Goal: Information Seeking & Learning: Learn about a topic

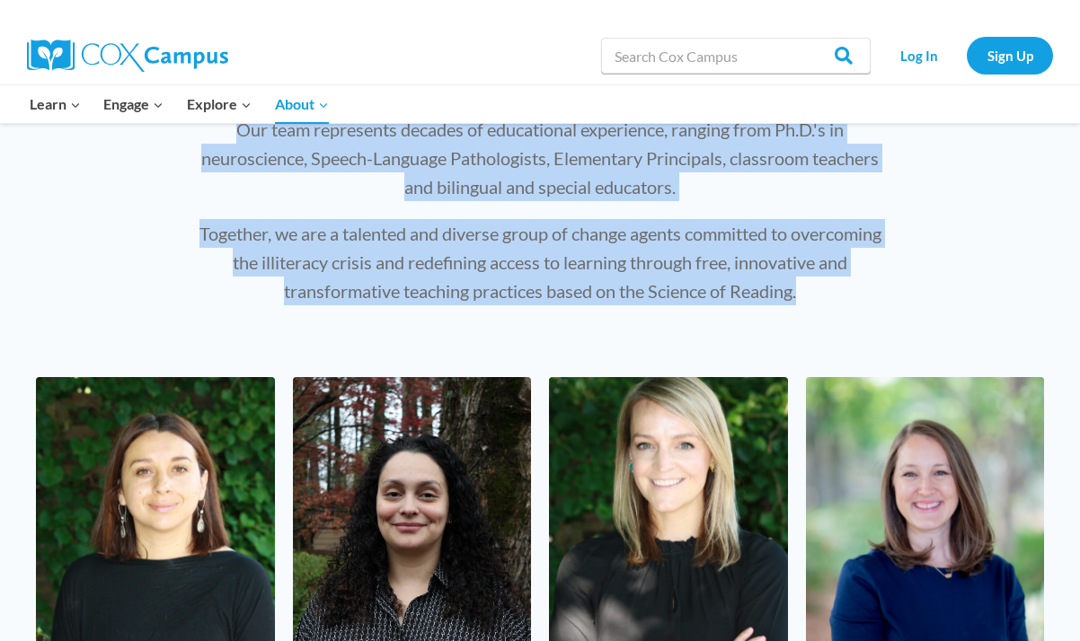
scroll to position [43, 0]
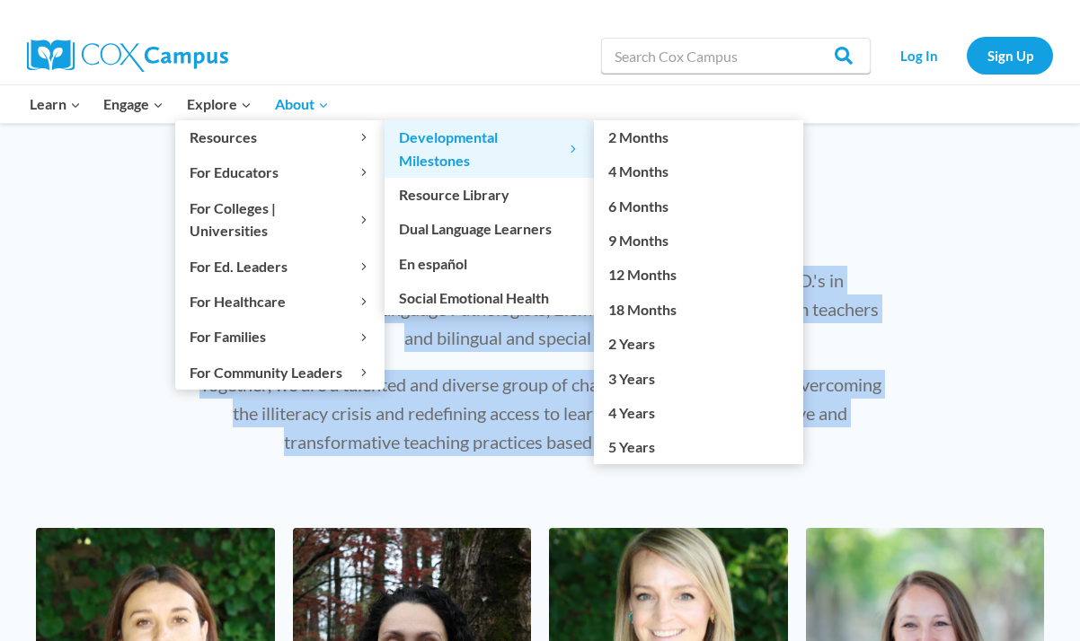
click at [445, 141] on span "Developmental Milestones Expand" at bounding box center [489, 149] width 181 height 46
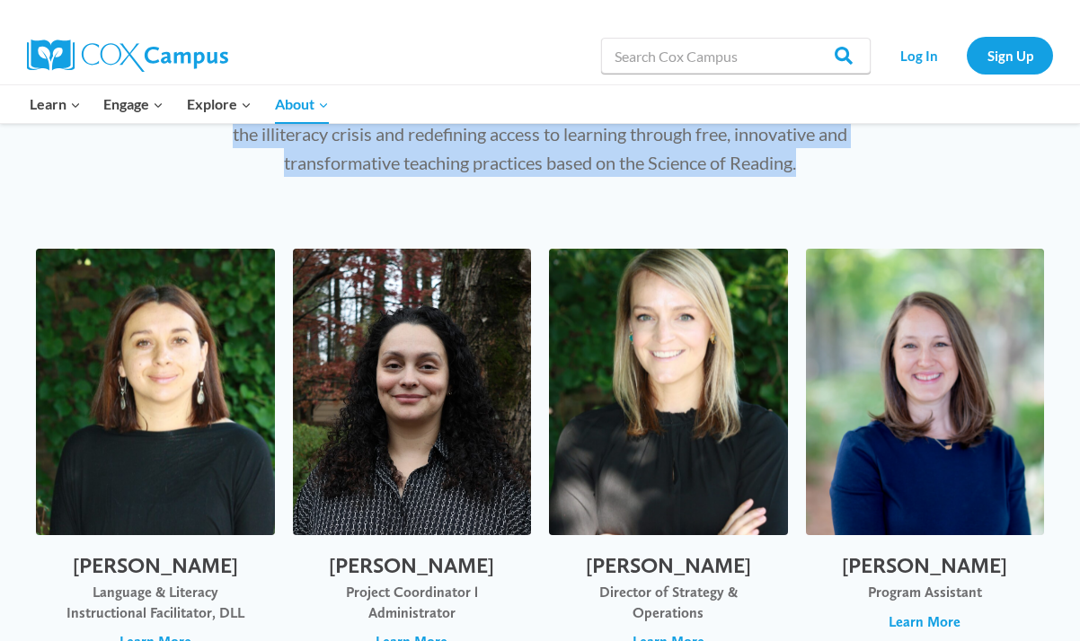
scroll to position [50, 0]
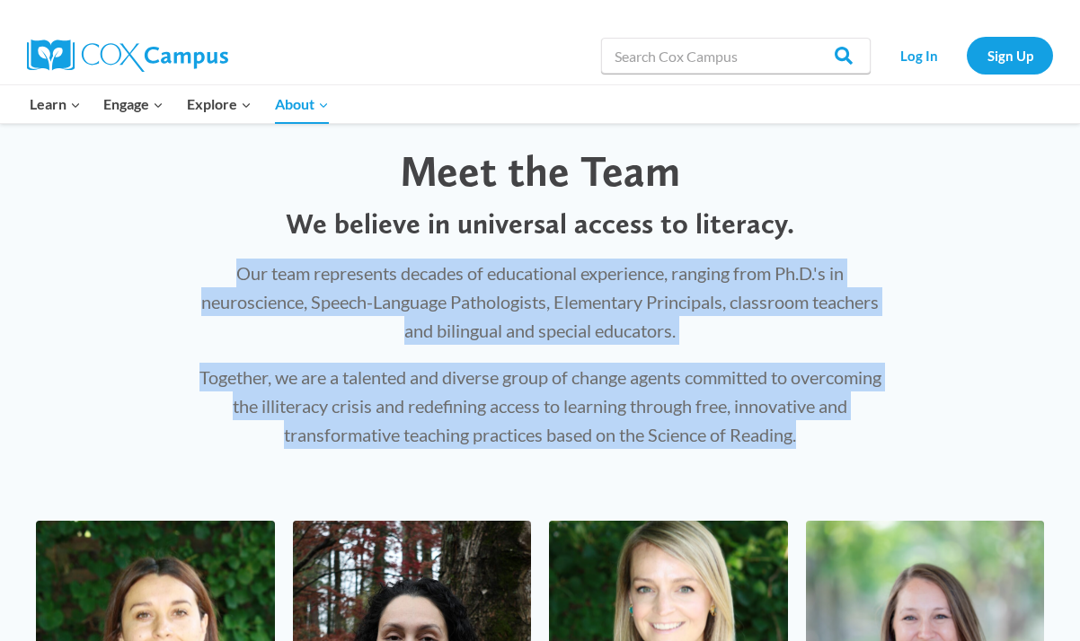
click at [184, 260] on div "Our team represents decades of educational experience, ranging from Ph.D.'s in …" at bounding box center [539, 354] width 731 height 226
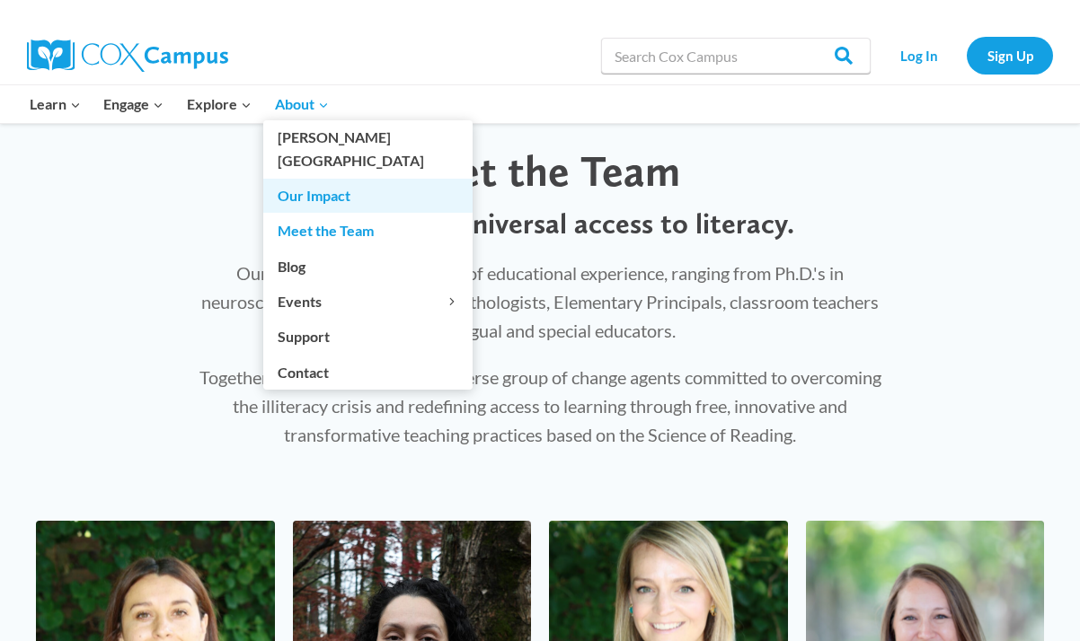
click at [313, 179] on link "Our Impact" at bounding box center [367, 196] width 209 height 34
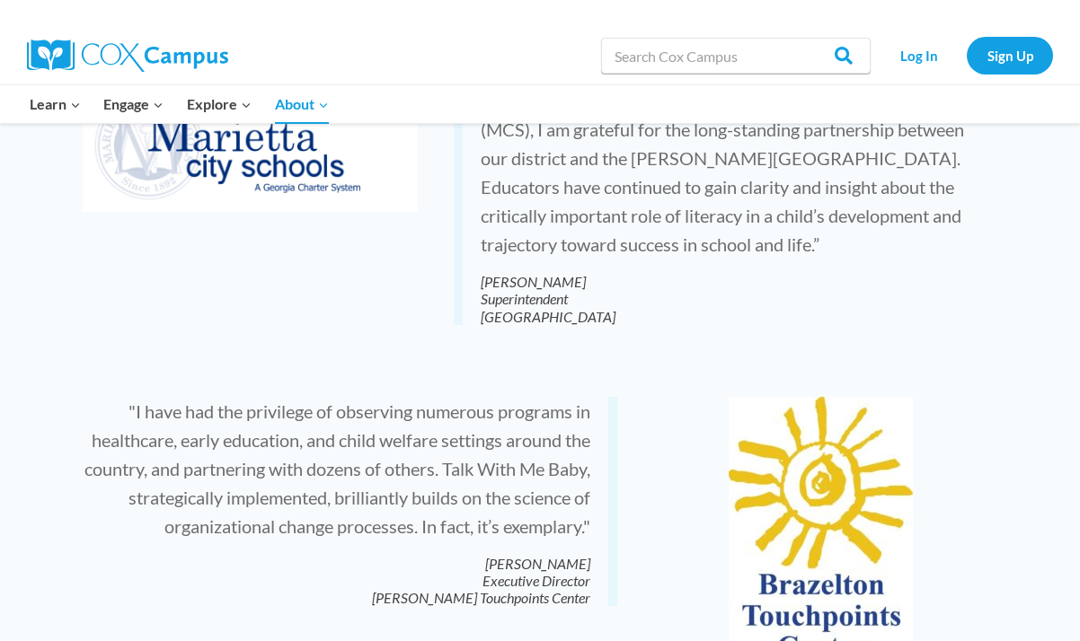
scroll to position [3278, 0]
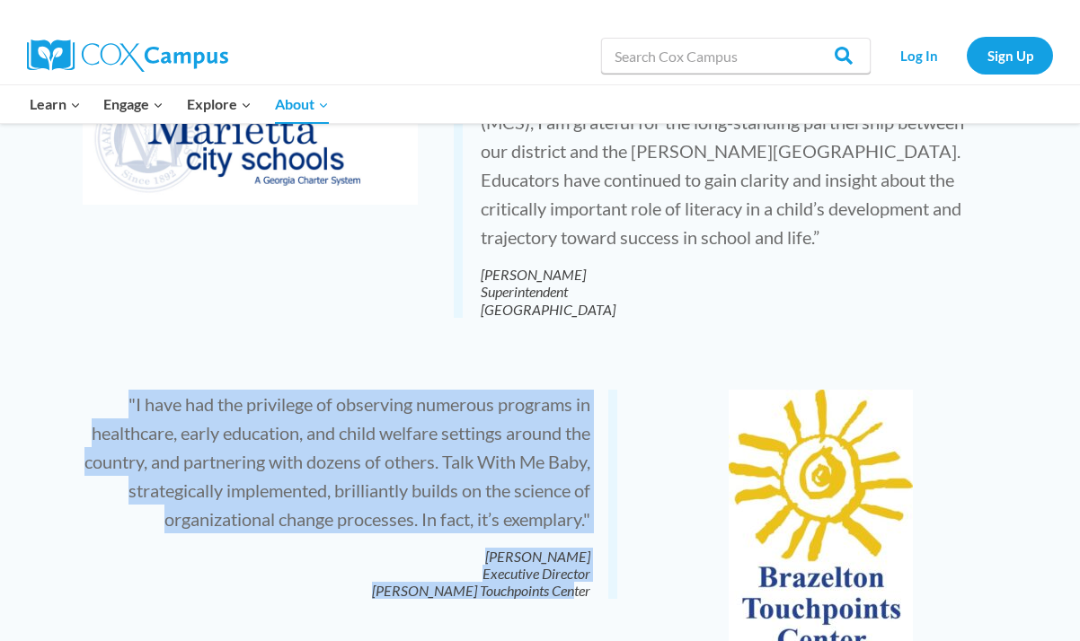
drag, startPoint x: 117, startPoint y: 316, endPoint x: 592, endPoint y: 511, distance: 513.6
click at [592, 511] on blockquote ""I have had the privilege of observing numerous programs in healthcare, early e…" at bounding box center [350, 495] width 534 height 210
copy p ""I have had the privilege of observing numerous programs in healthcare, early e…"
click at [147, 390] on p ""I have had the privilege of observing numerous programs in healthcare, early e…" at bounding box center [336, 495] width 507 height 210
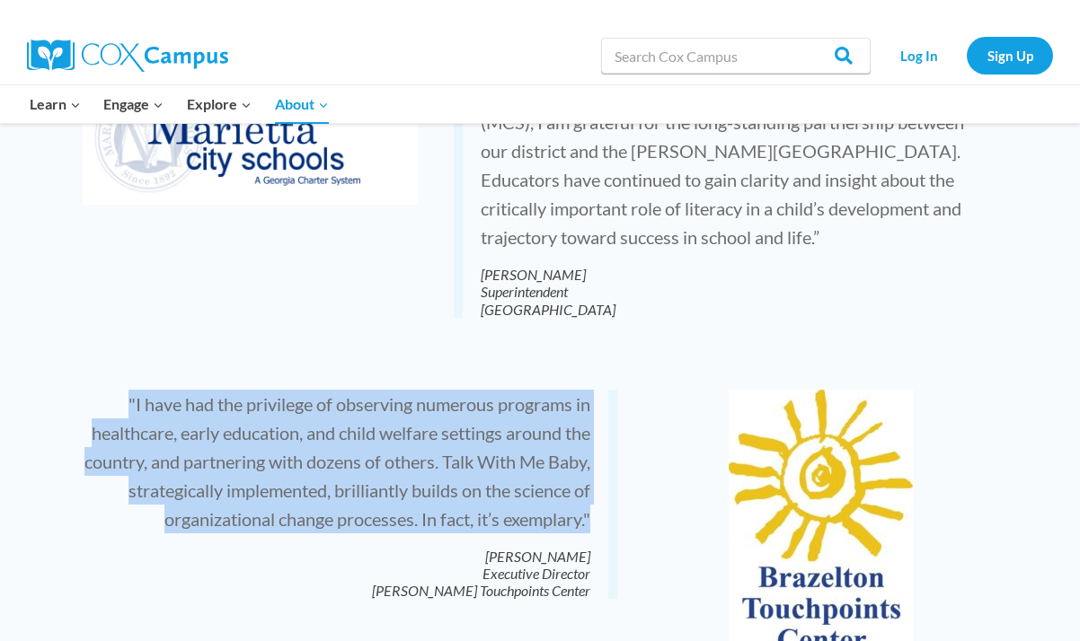
drag, startPoint x: 116, startPoint y: 318, endPoint x: 605, endPoint y: 425, distance: 501.1
click at [605, 425] on blockquote ""I have had the privilege of observing numerous programs in healthcare, early e…" at bounding box center [350, 495] width 534 height 210
copy p ""I have had the privilege of observing numerous programs in healthcare, early e…"
drag, startPoint x: 477, startPoint y: 472, endPoint x: 599, endPoint y: 470, distance: 122.2
click at [599, 470] on blockquote ""I have had the privilege of observing numerous programs in healthcare, early e…" at bounding box center [350, 495] width 534 height 210
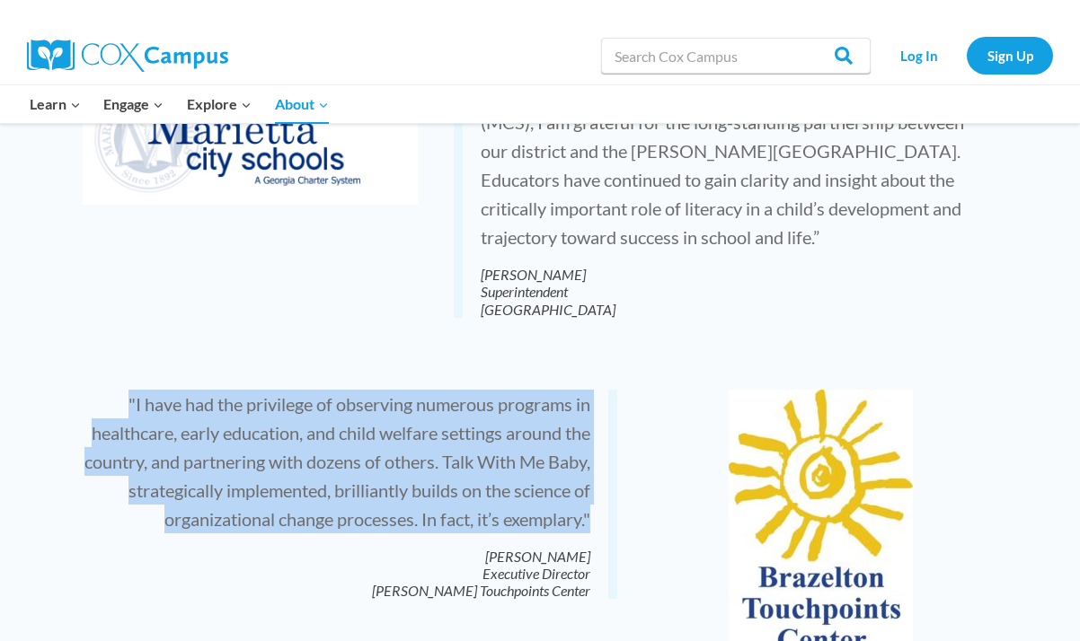
copy cite "[PERSON_NAME]"
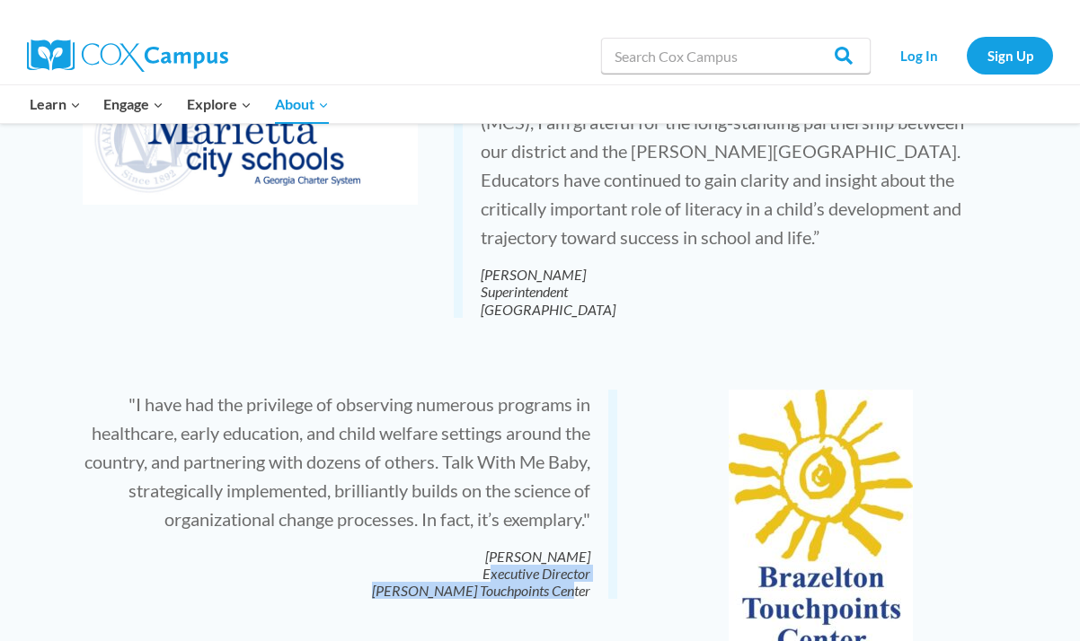
drag, startPoint x: 480, startPoint y: 494, endPoint x: 589, endPoint y: 505, distance: 110.1
click at [589, 548] on cite "Dr. Joshua Sparrow Executive Director Brazelton Touchpoints Center" at bounding box center [336, 574] width 507 height 52
copy cite "Executive Director Brazelton Touchpoints Center"
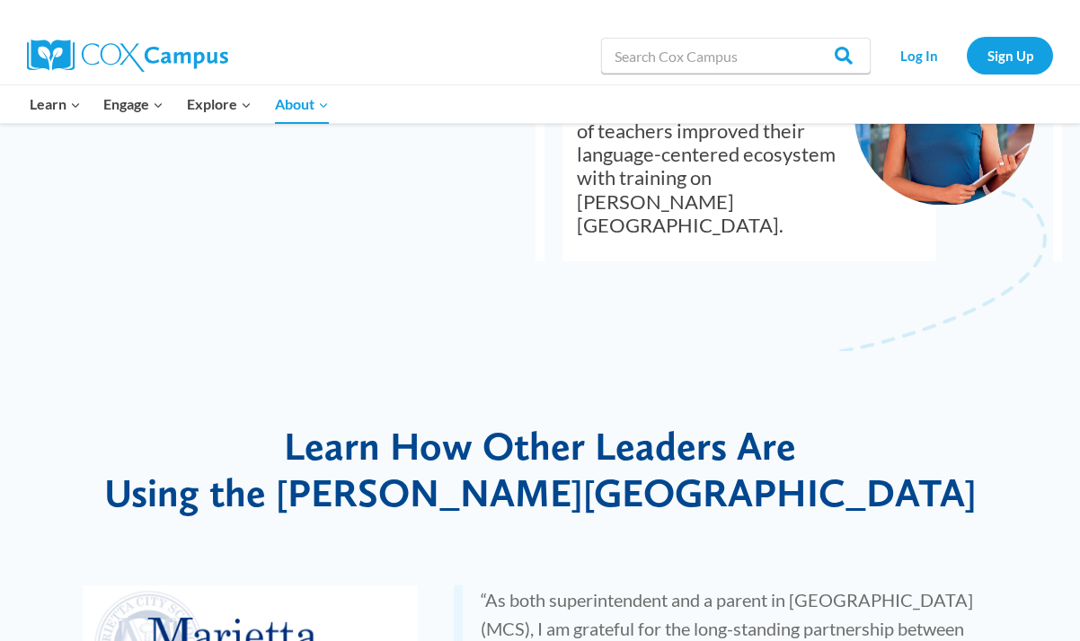
scroll to position [2788, 0]
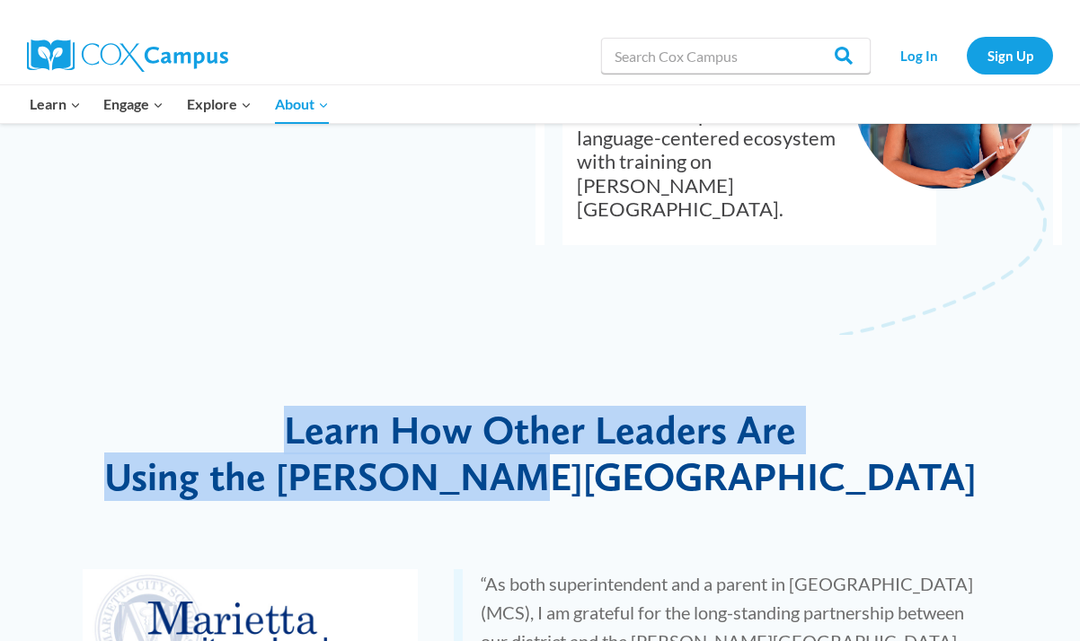
drag, startPoint x: 287, startPoint y: 344, endPoint x: 775, endPoint y: 395, distance: 490.4
click at [775, 407] on h1 "Learn How Other Leaders Are Using the Cox Campus" at bounding box center [540, 454] width 914 height 95
click at [755, 407] on h1 "Learn How Other Leaders Are Using the Cox Campus" at bounding box center [540, 454] width 914 height 95
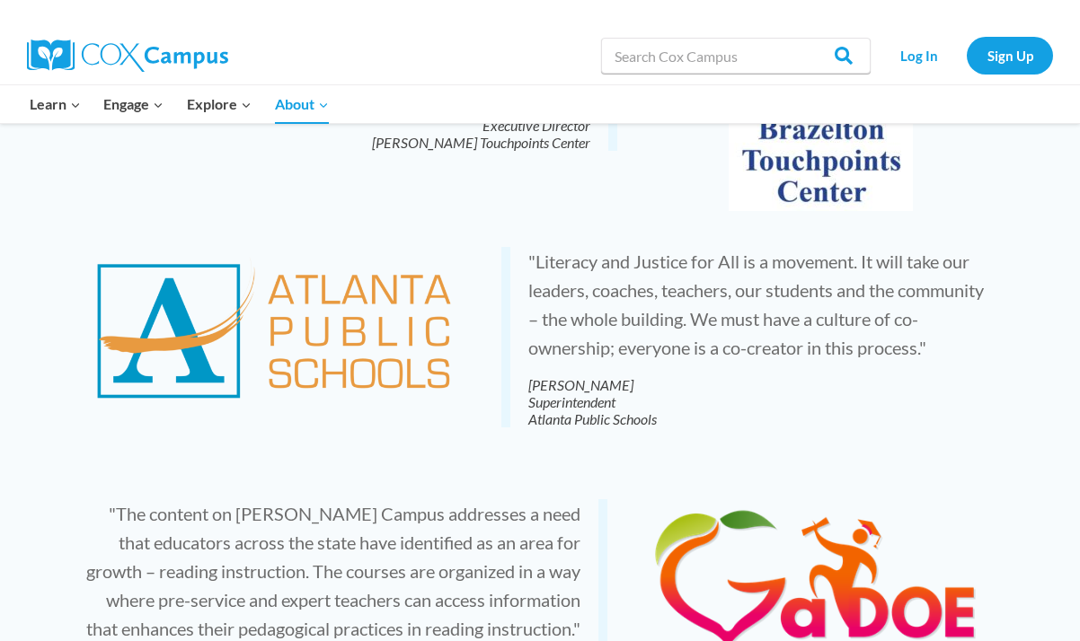
scroll to position [3711, 0]
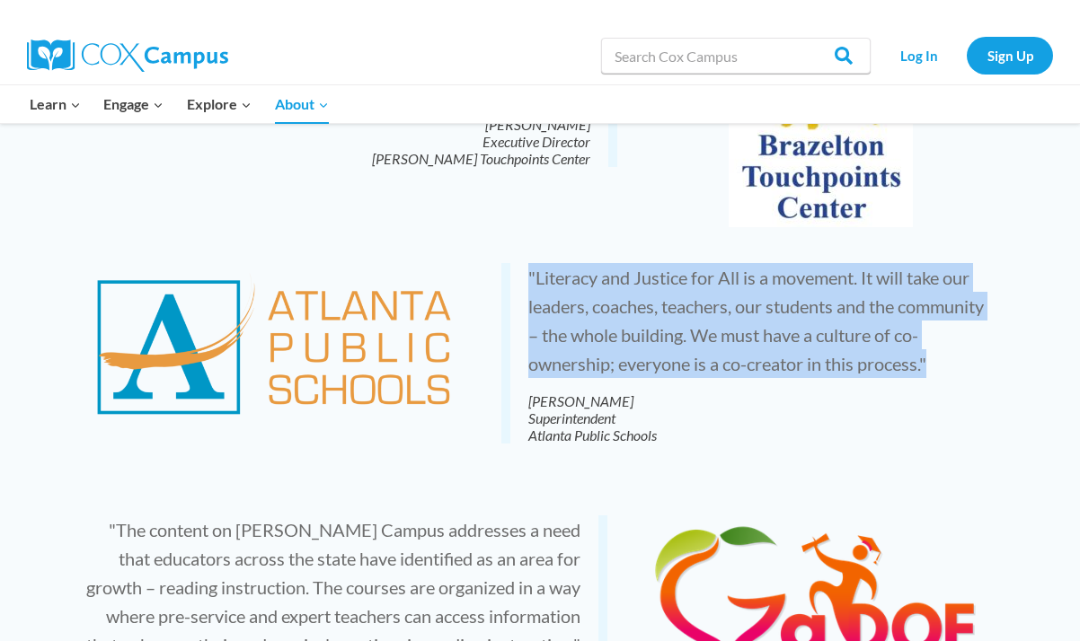
drag, startPoint x: 523, startPoint y: 190, endPoint x: 979, endPoint y: 288, distance: 466.9
click at [979, 288] on blockquote ""Literacy and Justice for All is a movement. It will take our leaders, coaches,…" at bounding box center [744, 353] width 487 height 181
copy p ""Literacy and Justice for All is a movement. It will take our leaders, coaches,…"
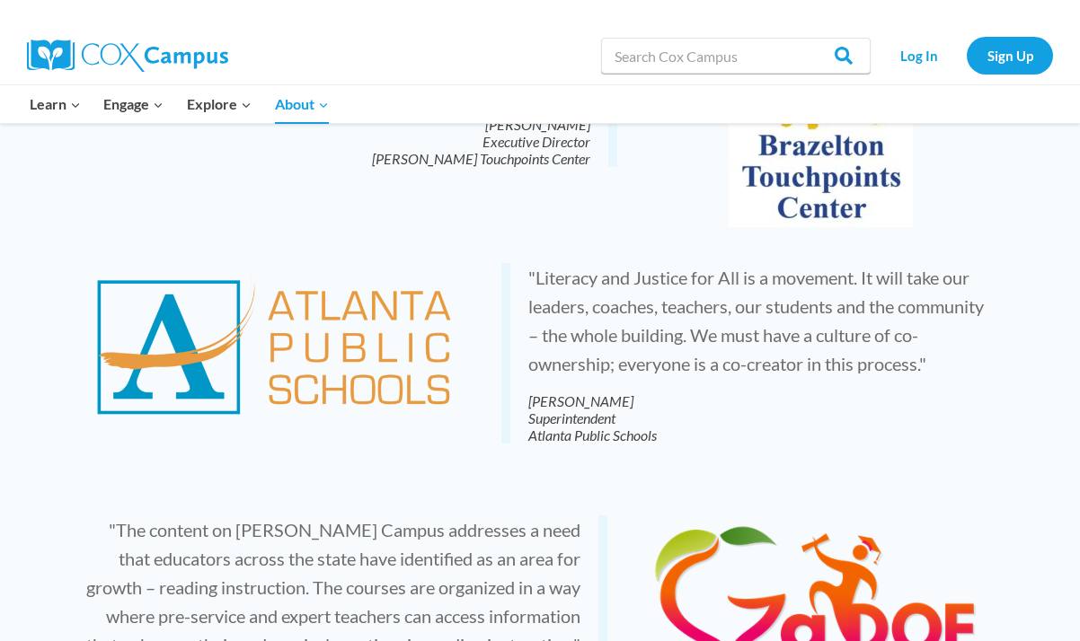
click at [619, 393] on cite "Dr. Lisa Herring Superintendent Atlanta Public Schools" at bounding box center [758, 419] width 460 height 52
drag, startPoint x: 654, startPoint y: 358, endPoint x: 551, endPoint y: 322, distance: 109.7
click at [514, 321] on blockquote ""Literacy and Justice for All is a movement. It will take our leaders, coaches,…" at bounding box center [744, 353] width 487 height 181
click at [622, 393] on cite "Dr. Lisa Herring Superintendent Atlanta Public Schools" at bounding box center [758, 419] width 460 height 52
drag, startPoint x: 622, startPoint y: 331, endPoint x: 526, endPoint y: 314, distance: 97.6
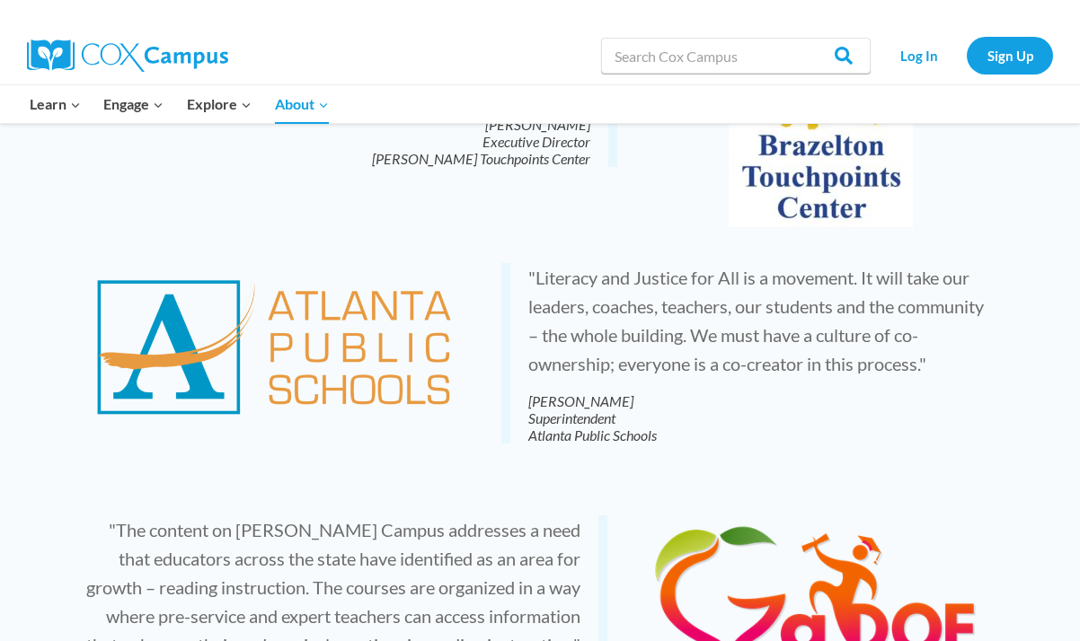
click at [526, 314] on blockquote ""Literacy and Justice for All is a movement. It will take our leaders, coaches,…" at bounding box center [744, 353] width 487 height 181
copy cite "Dr. Lisa Herring Superintendent"
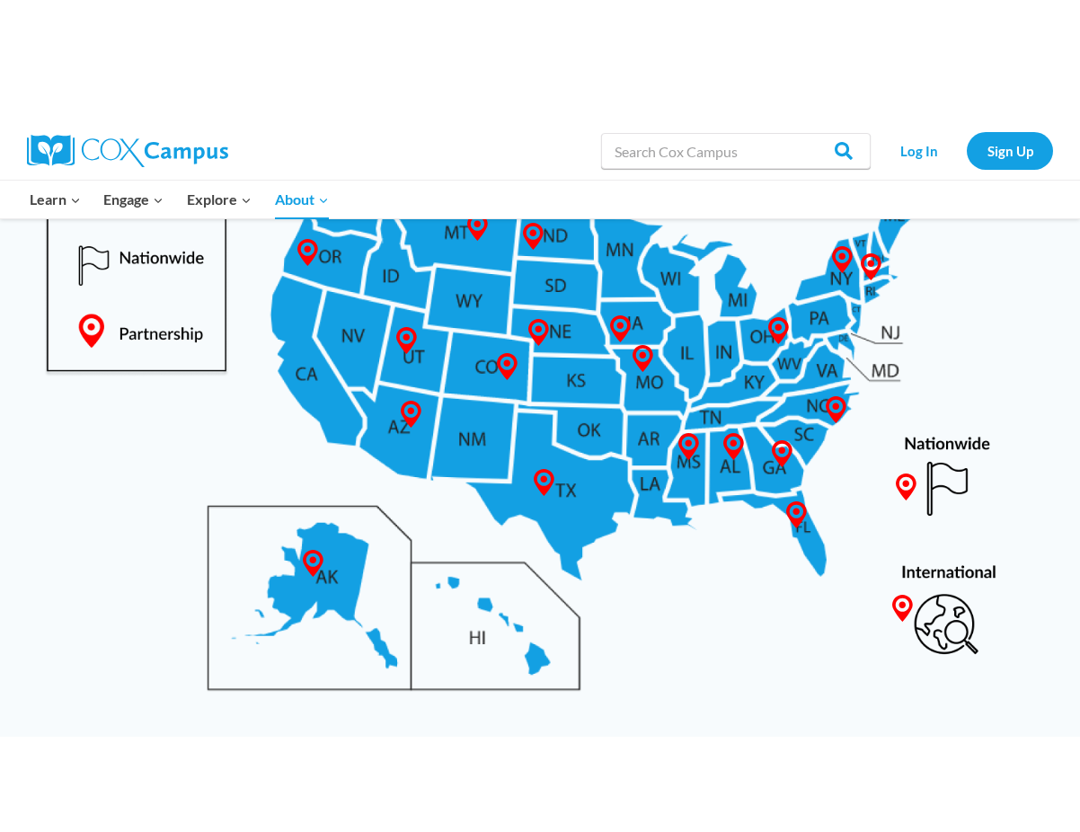
scroll to position [996, 0]
